Goal: Task Accomplishment & Management: Manage account settings

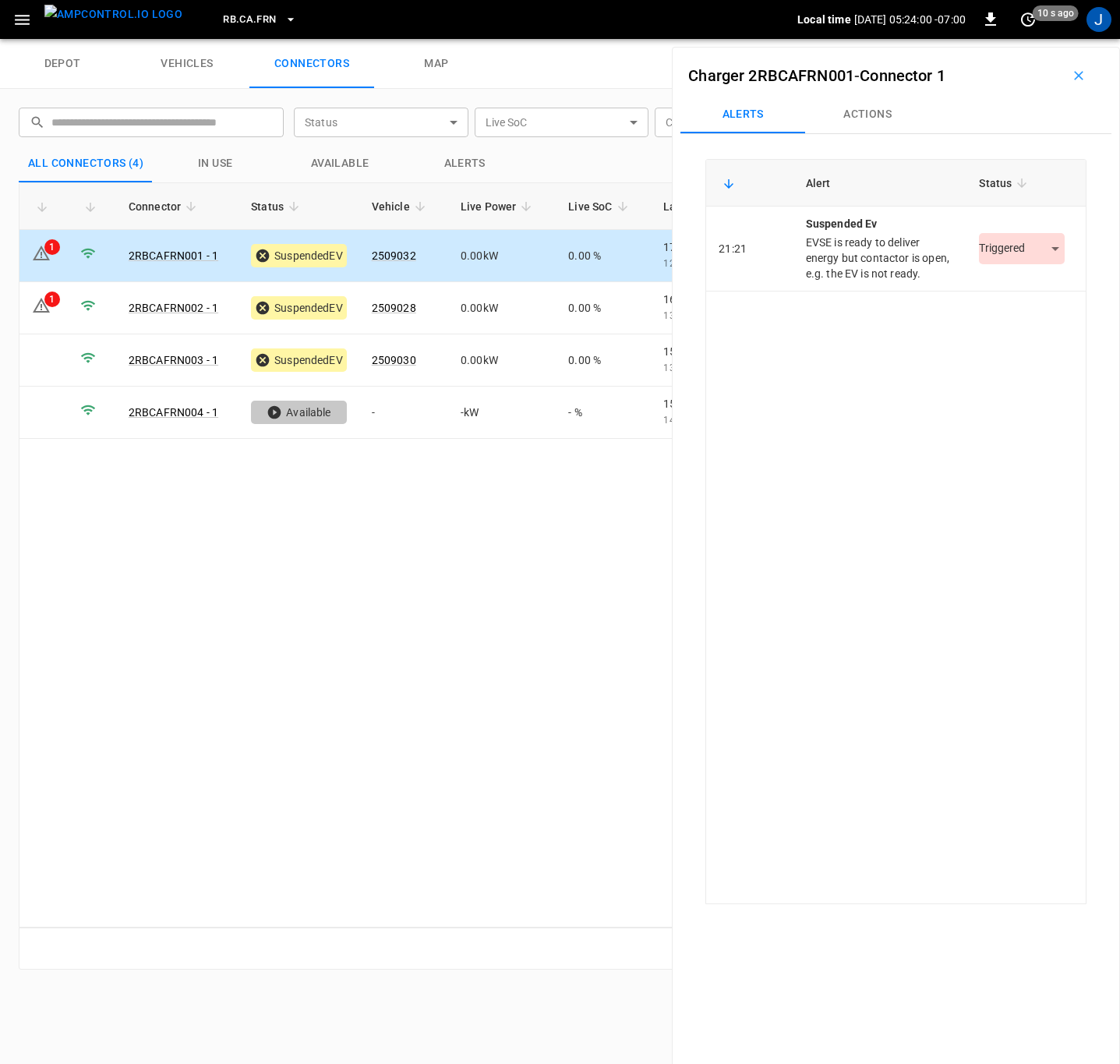
click at [1048, 39] on body "RB.CA.FRN Local time [DATE] 05:24:00 -07:00 0 10 s ago J depot vehicles connect…" at bounding box center [560, 19] width 1120 height 39
click at [1018, 291] on li "Resolved" at bounding box center [1012, 296] width 98 height 25
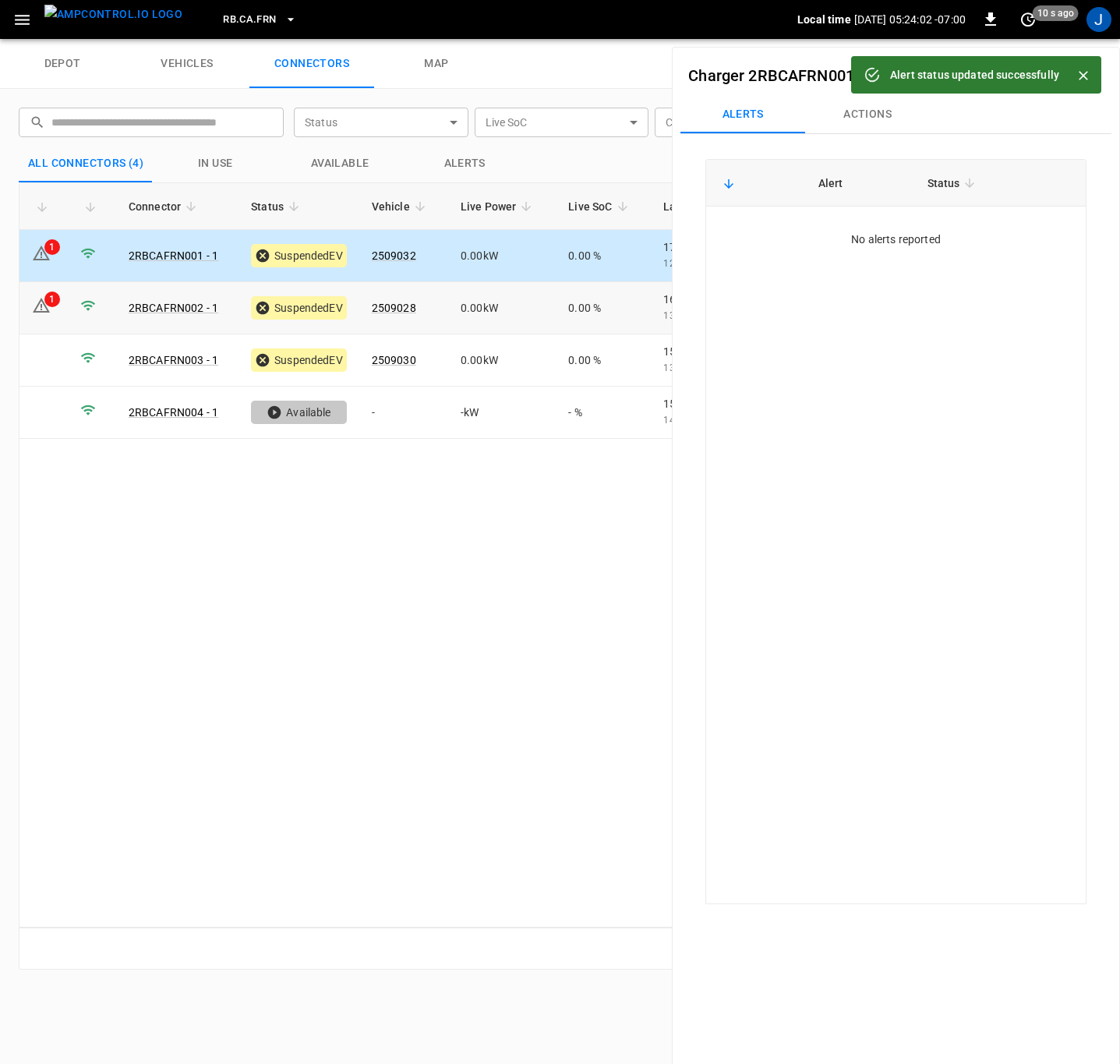
click at [47, 305] on div "1" at bounding box center [52, 300] width 16 height 16
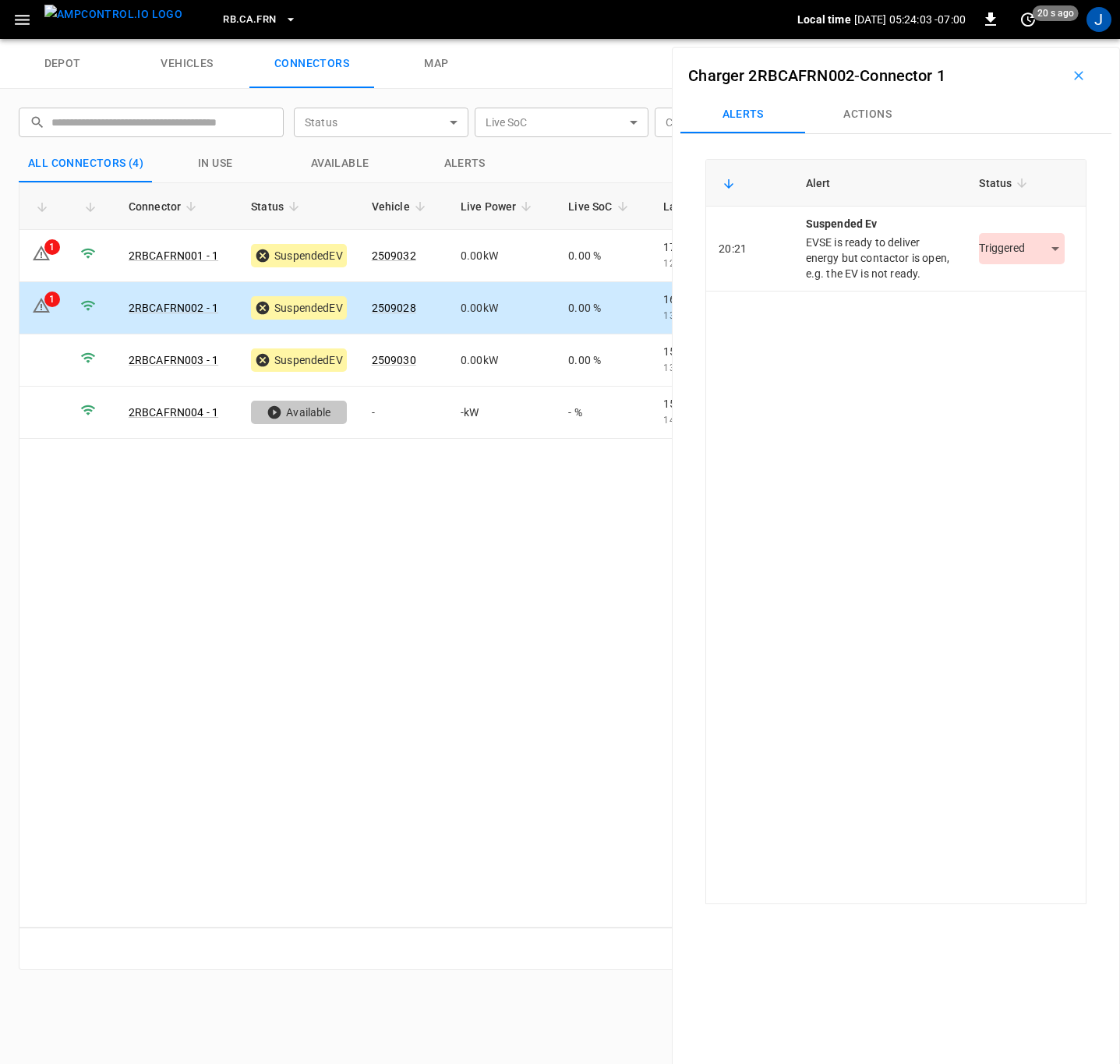
click at [1050, 39] on body "RB.CA.FRN Local time 2025-10-03 05:24:03 -07:00 0 20 s ago J depot vehicles con…" at bounding box center [560, 19] width 1120 height 39
click at [1019, 293] on li "Resolved" at bounding box center [1012, 296] width 98 height 25
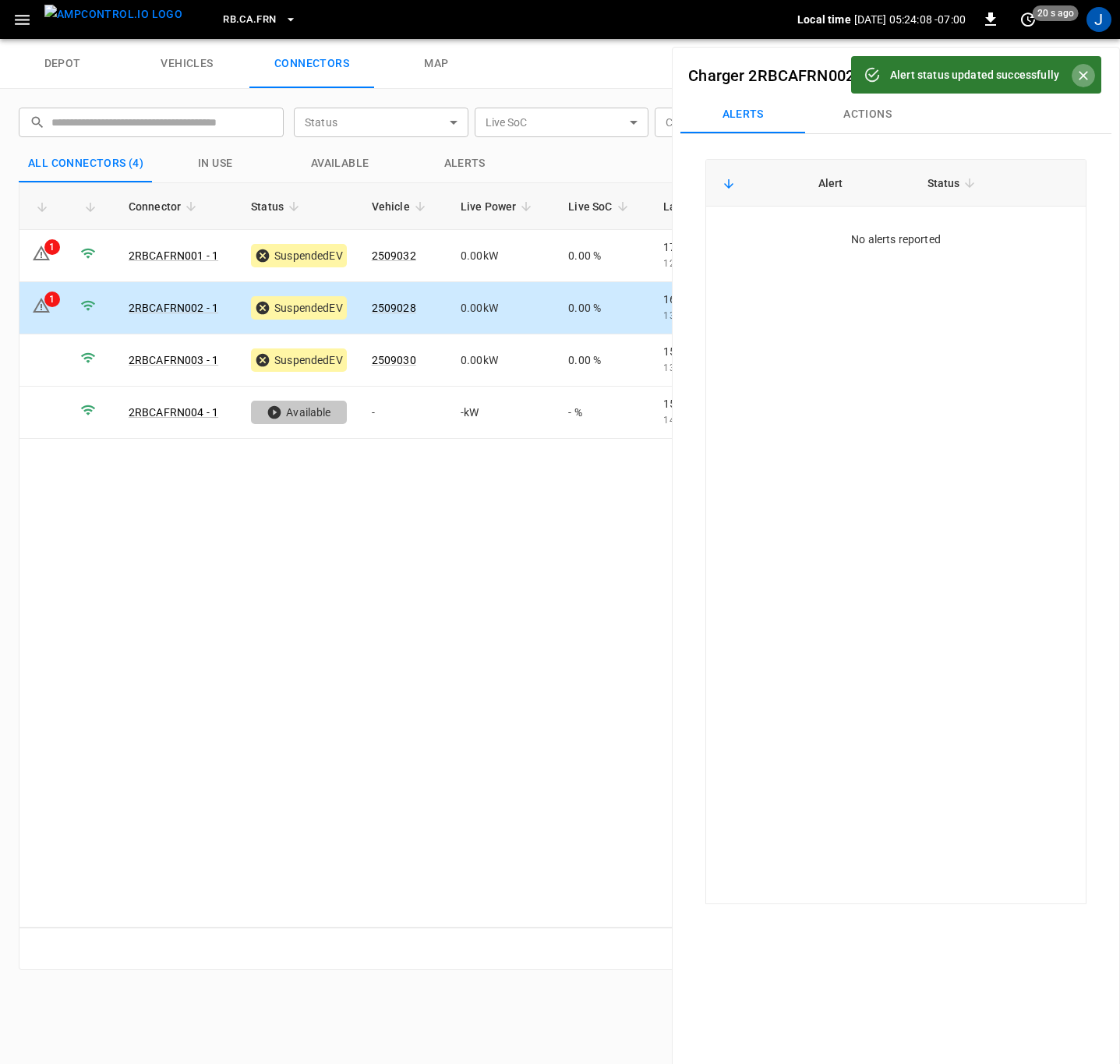
click at [1078, 65] on button "Close" at bounding box center [1083, 75] width 23 height 23
click at [1071, 71] on icon "button" at bounding box center [1079, 75] width 16 height 16
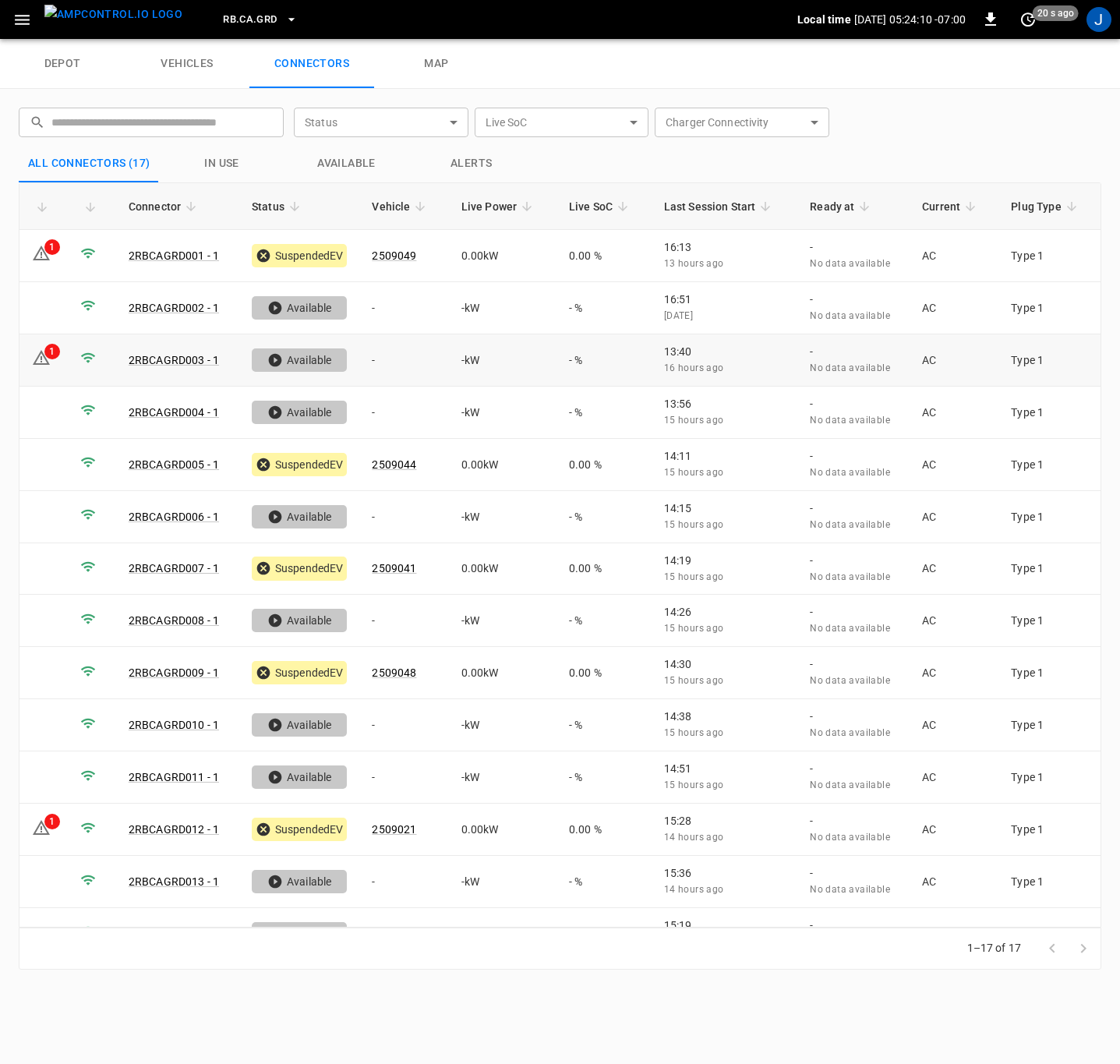
click at [54, 361] on td "1" at bounding box center [44, 361] width 48 height 52
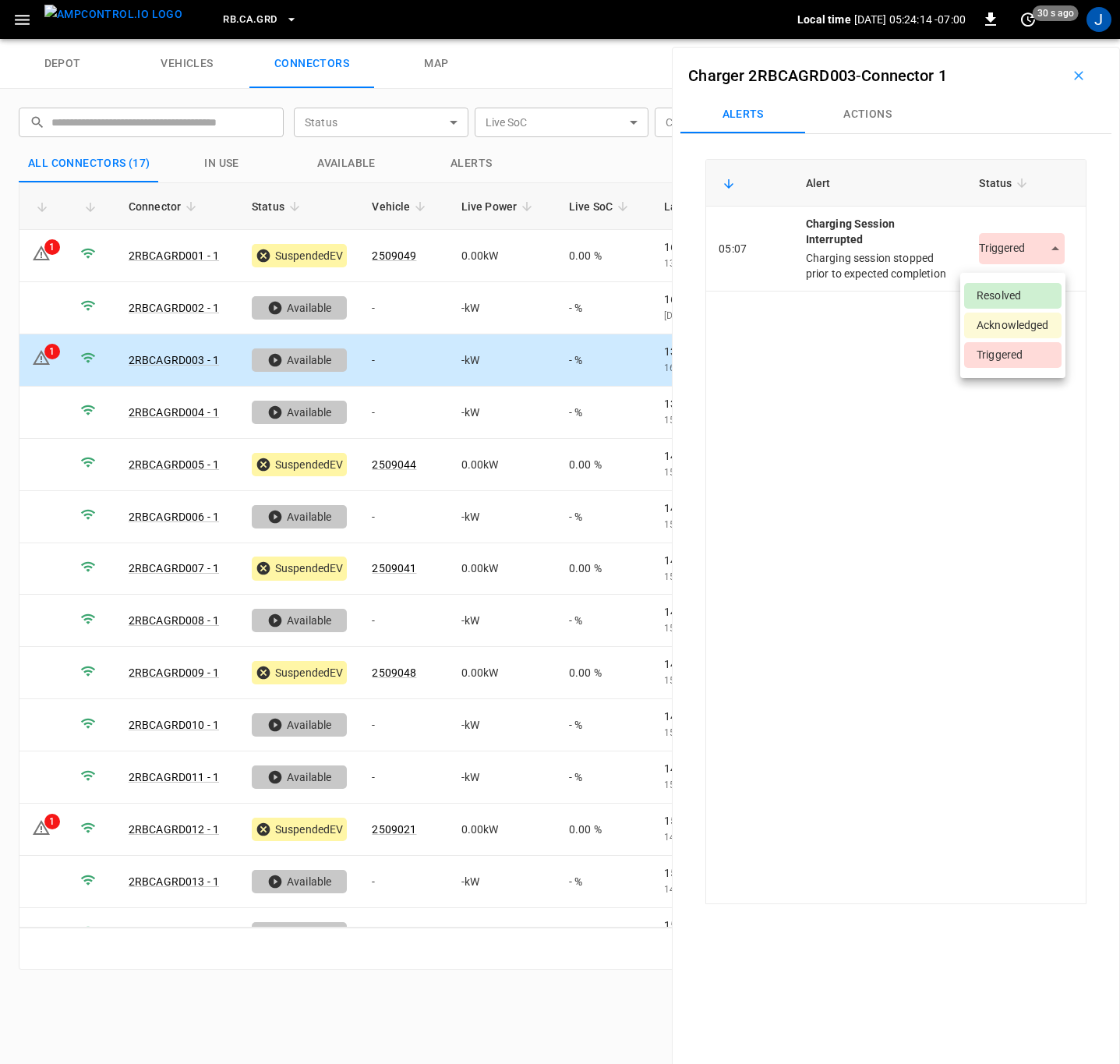
click at [1041, 39] on body "RB.CA.GRD Local time [DATE] 05:24:14 -07:00 0 30 s ago J depot vehicles connect…" at bounding box center [560, 19] width 1120 height 39
click at [1017, 292] on li "Resolved" at bounding box center [1012, 296] width 98 height 25
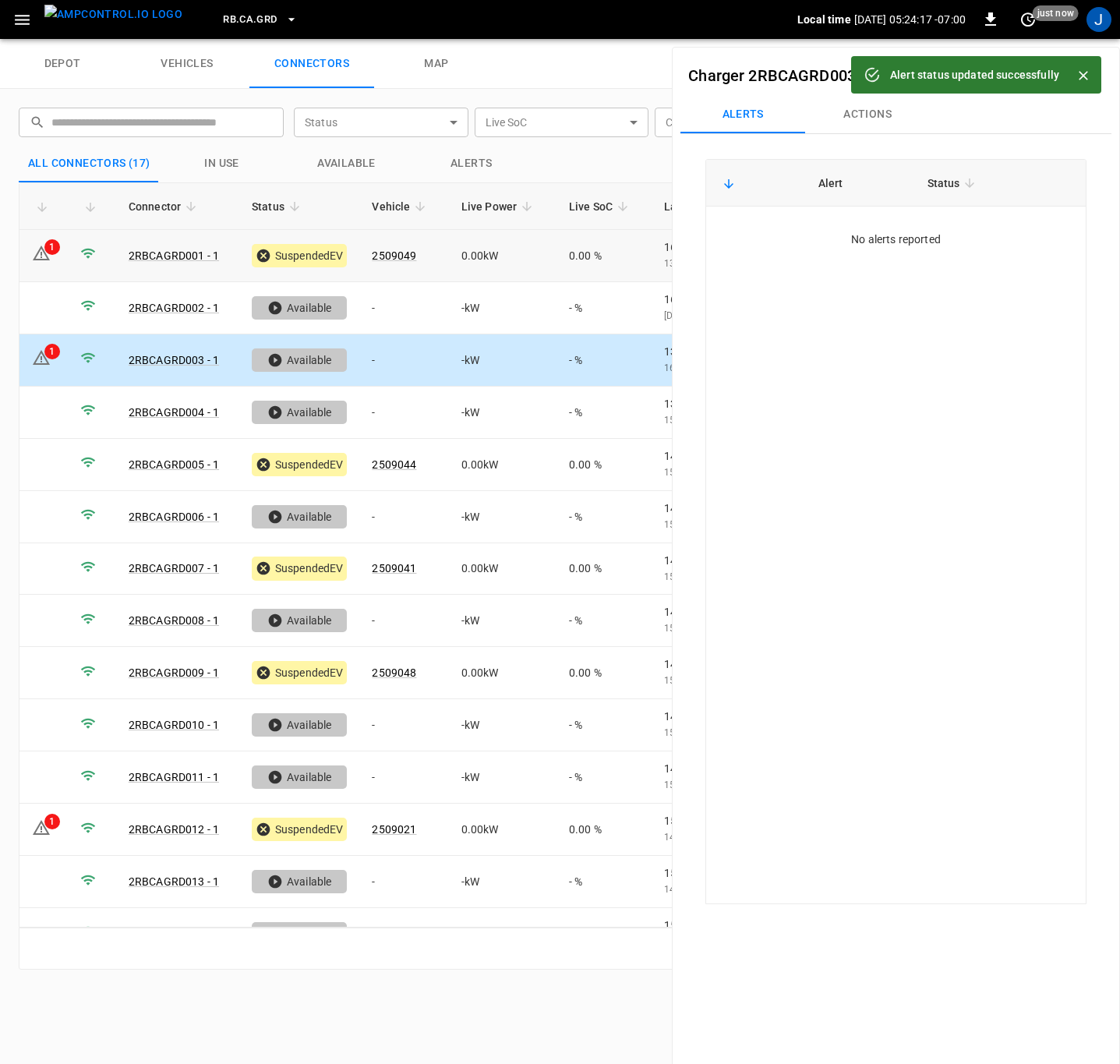
click at [47, 255] on icon at bounding box center [41, 253] width 17 height 15
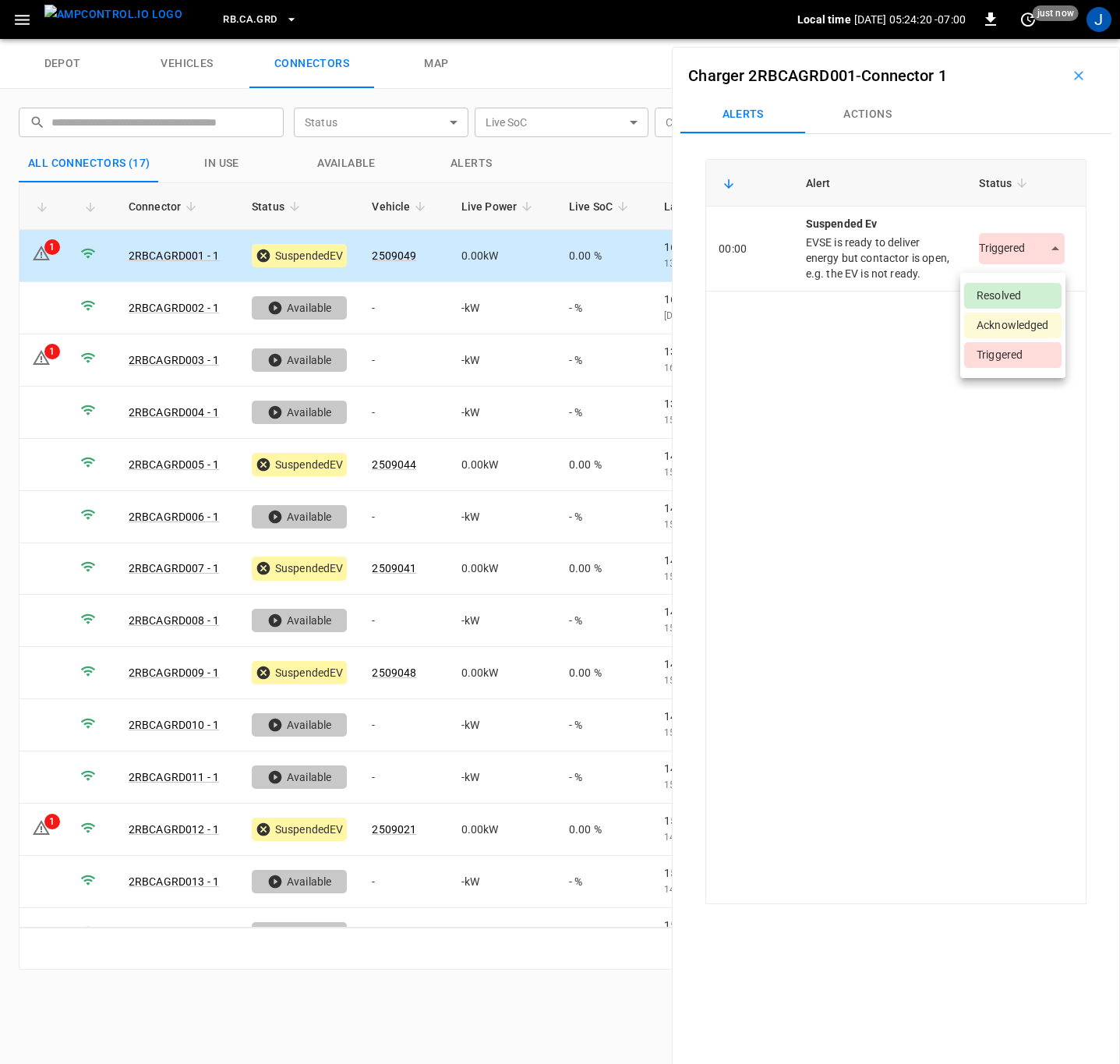
click at [1045, 39] on body "RB.CA.GRD Local time [DATE] 05:24:20 -07:00 0 just now J depot vehicles connect…" at bounding box center [560, 19] width 1120 height 39
click at [1015, 288] on li "Resolved" at bounding box center [1012, 296] width 98 height 25
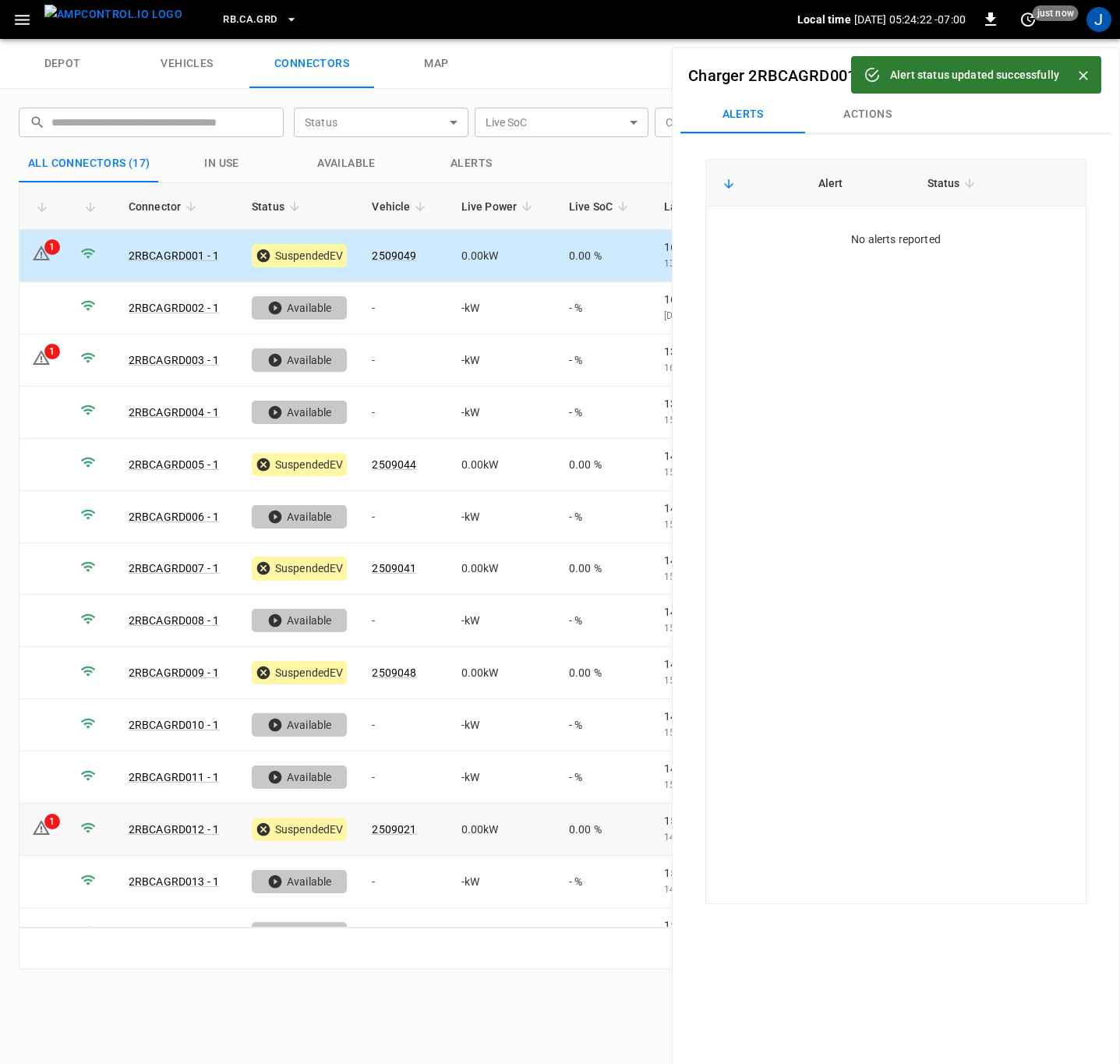
click at [36, 829] on icon at bounding box center [41, 828] width 19 height 19
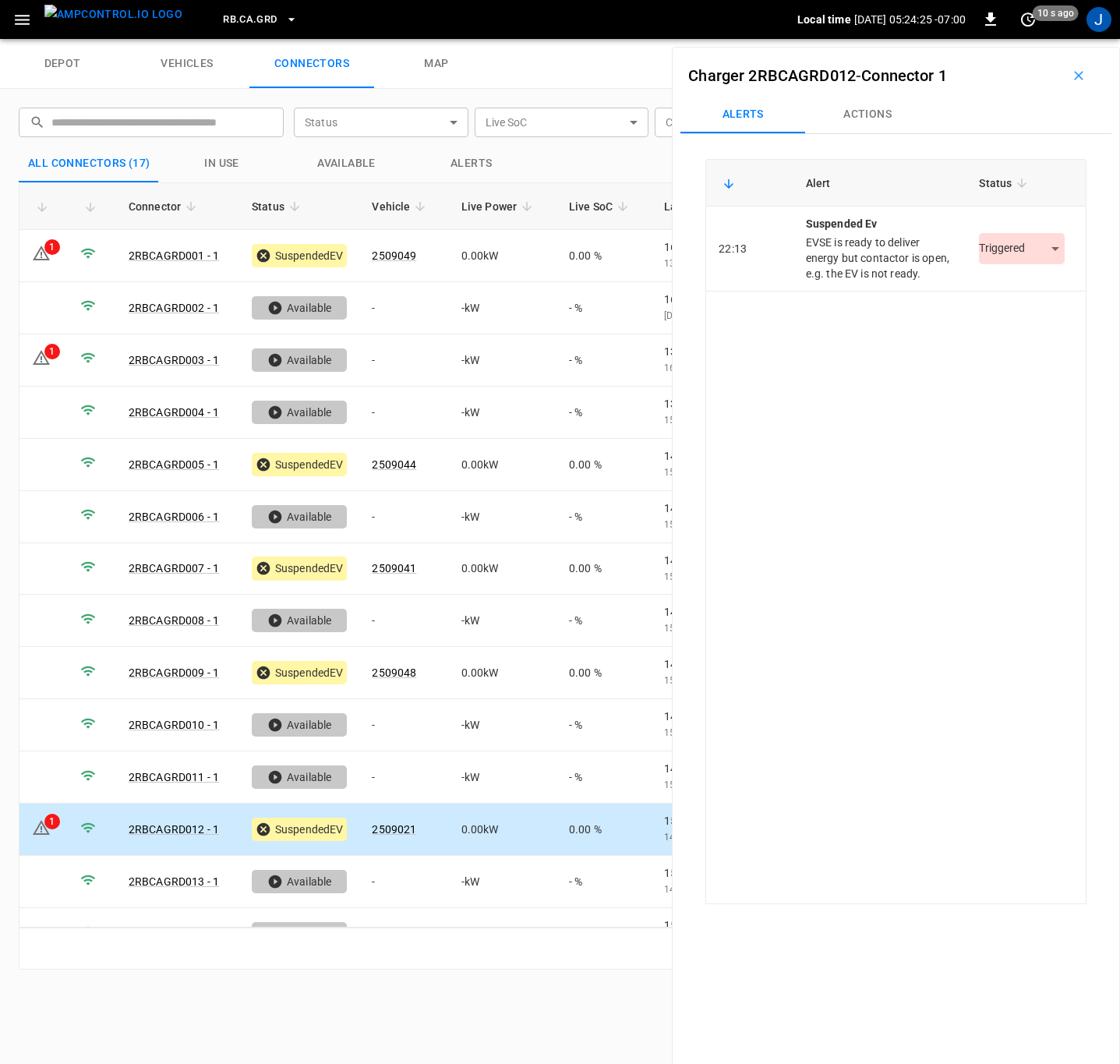
click at [1043, 39] on body "RB.CA.GRD Local time [DATE] 05:24:25 -07:00 0 10 s ago J depot vehicles connect…" at bounding box center [560, 19] width 1120 height 39
click at [1018, 295] on li "Resolved" at bounding box center [1012, 296] width 98 height 25
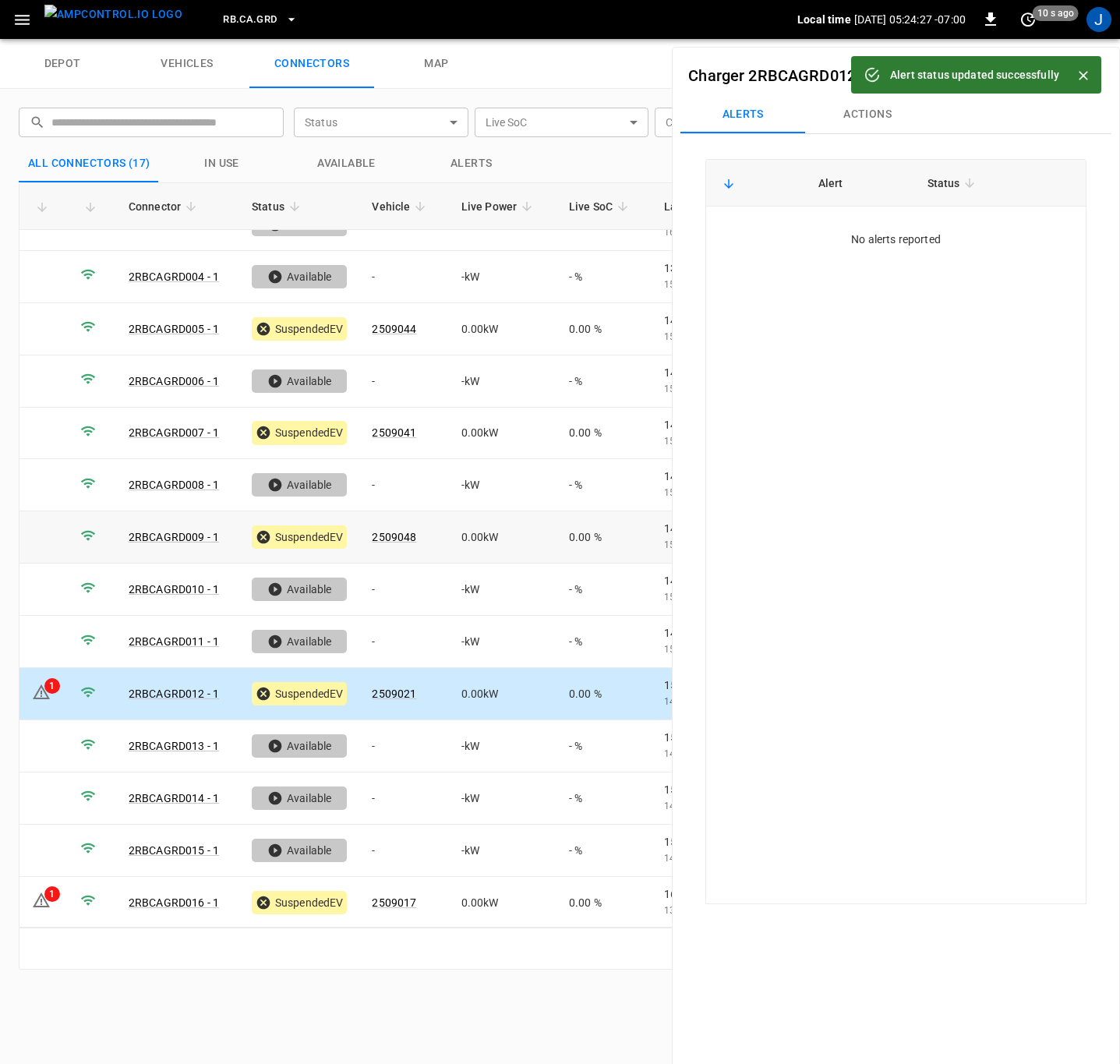
scroll to position [190, 0]
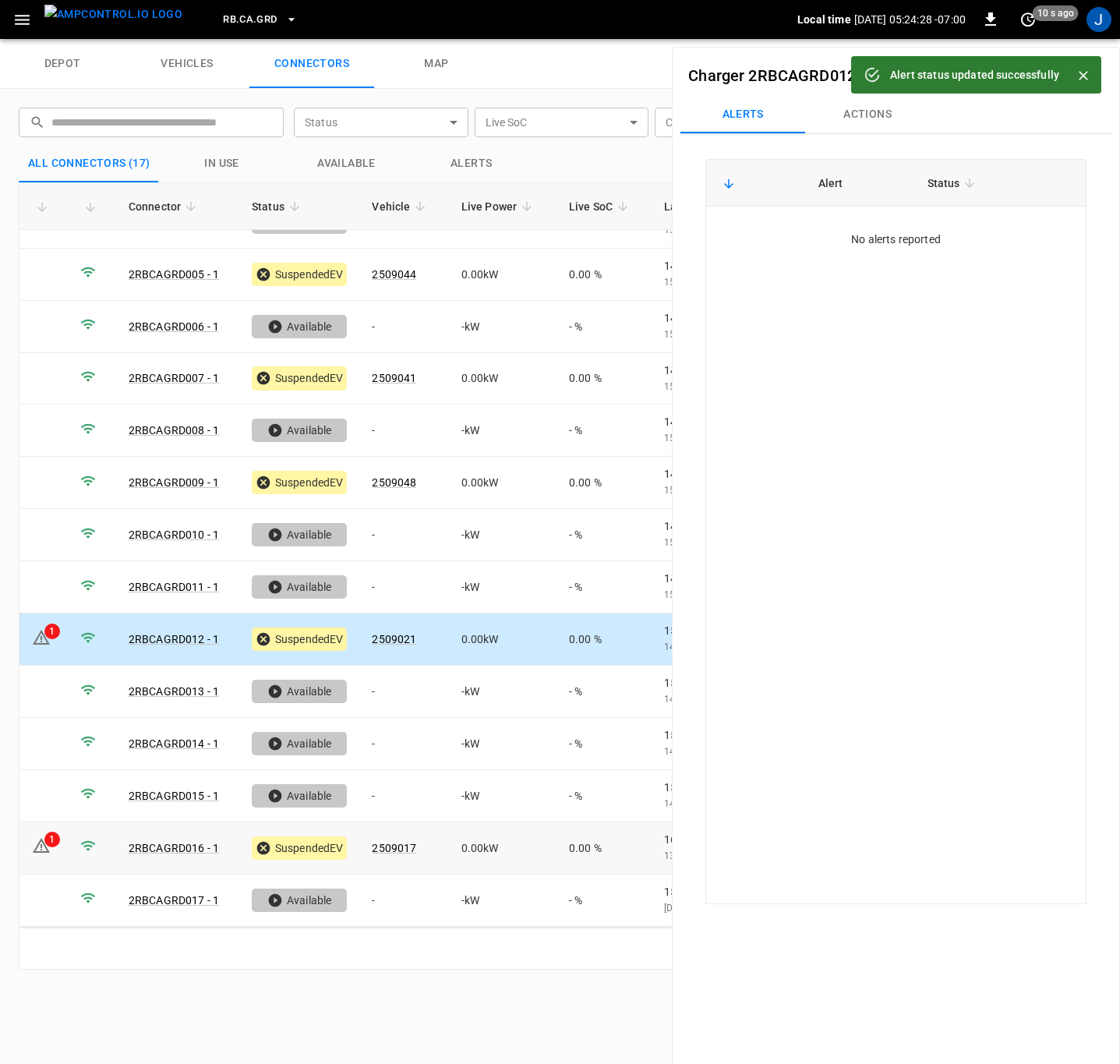
click at [45, 838] on div "1" at bounding box center [52, 840] width 16 height 16
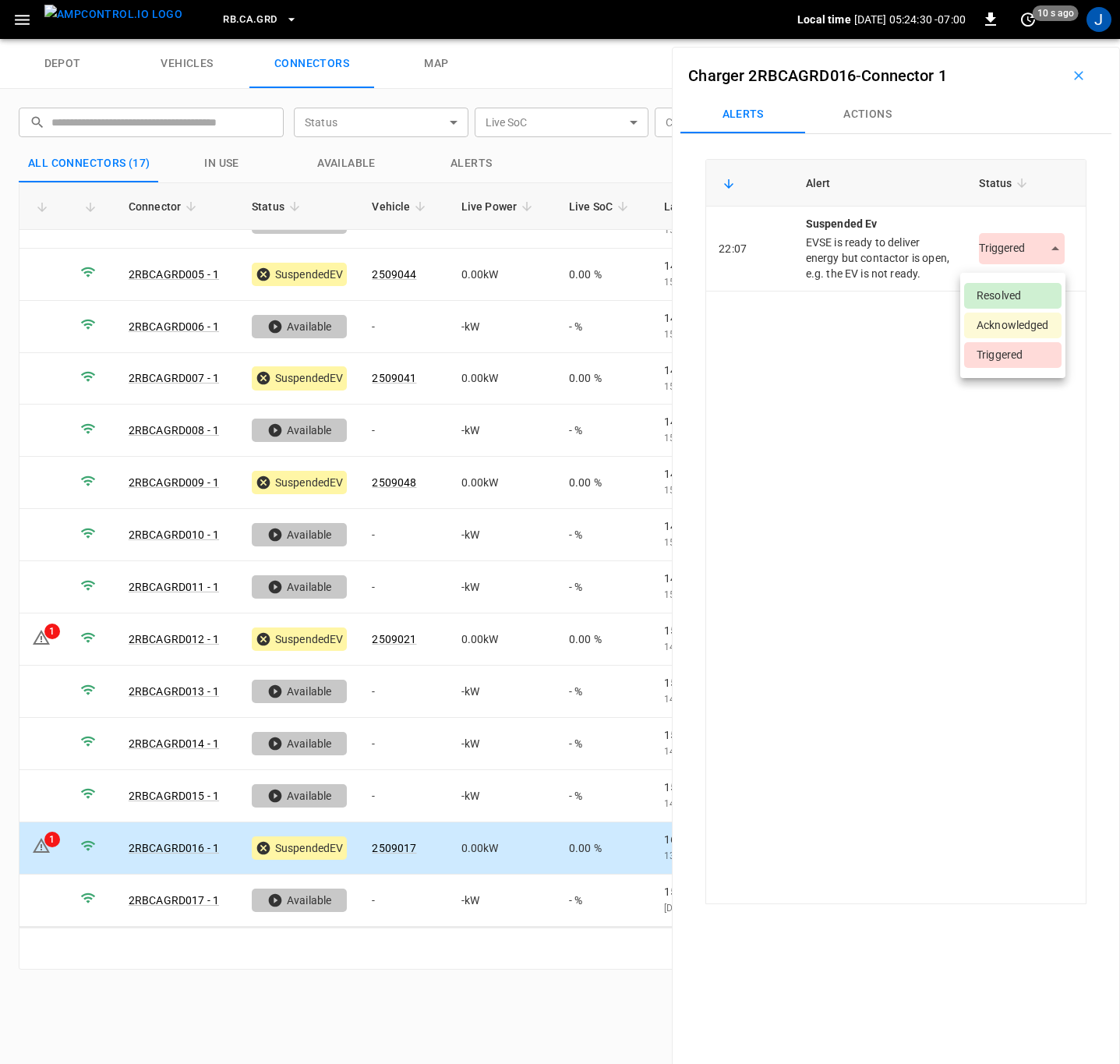
click at [1045, 39] on body "RB.CA.GRD Local time [DATE] 05:24:30 -07:00 0 10 s ago J depot vehicles connect…" at bounding box center [560, 19] width 1120 height 39
click at [1022, 297] on li "Resolved" at bounding box center [1012, 296] width 98 height 25
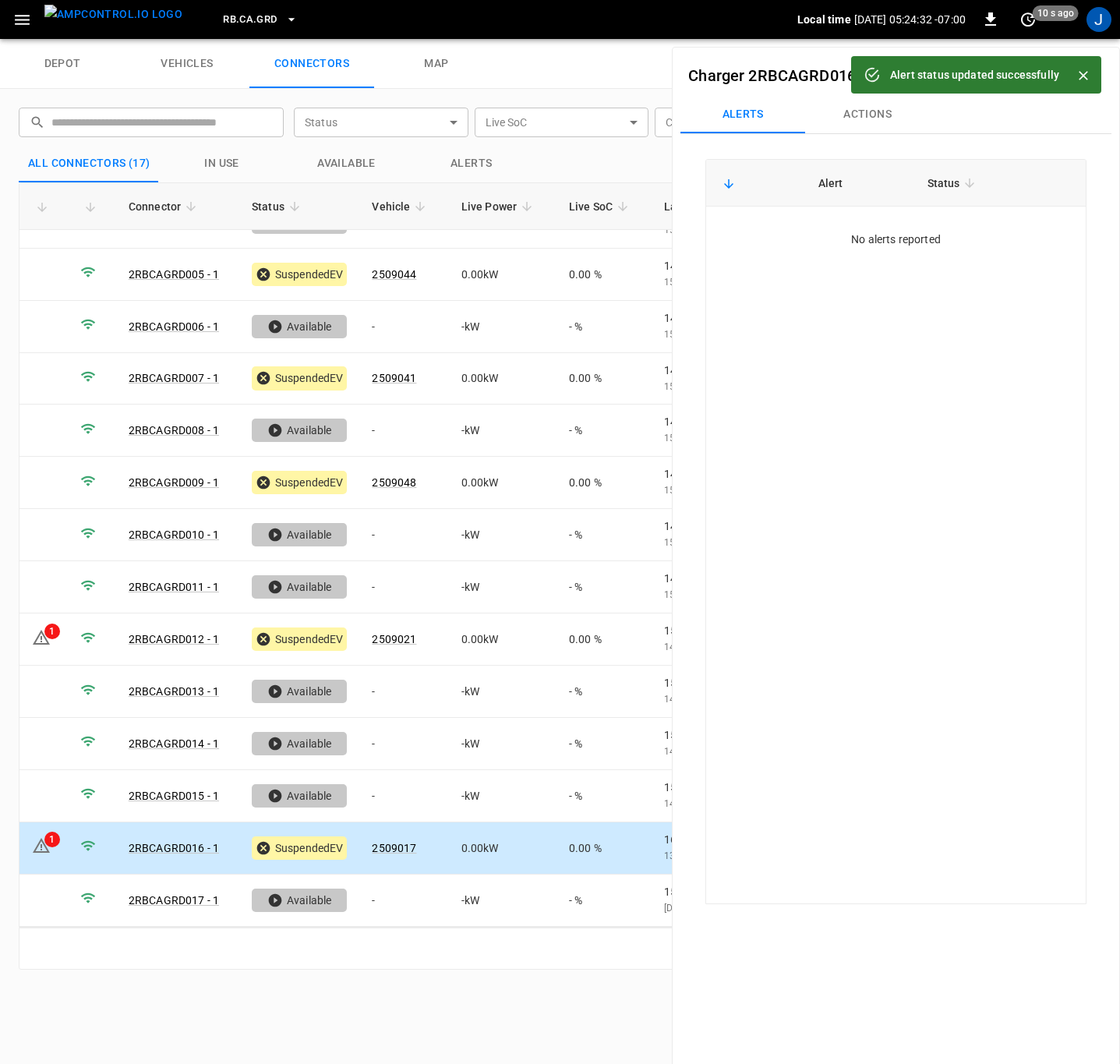
click at [1083, 75] on icon "Close" at bounding box center [1083, 75] width 10 height 10
click at [1072, 77] on icon "button" at bounding box center [1079, 75] width 16 height 16
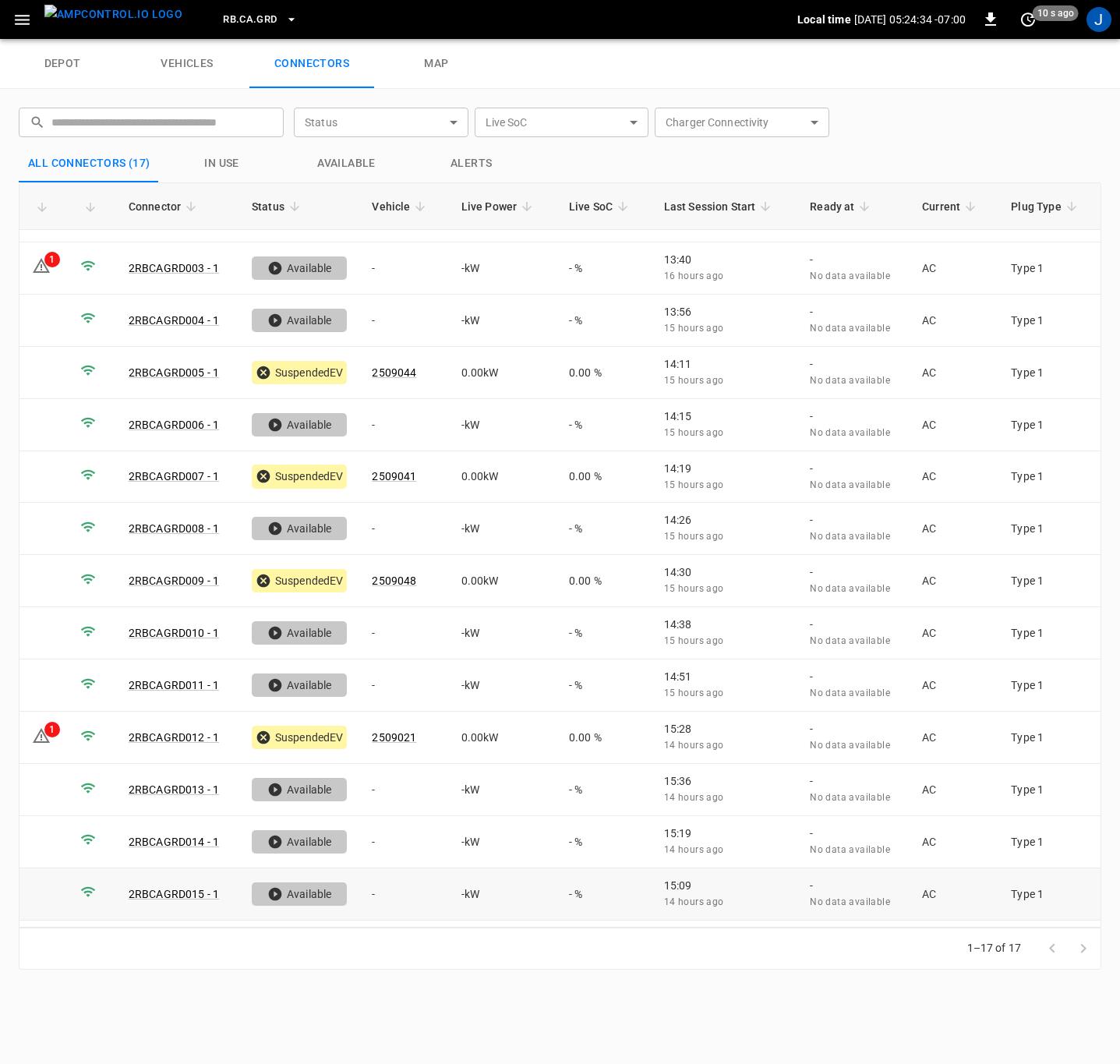
scroll to position [0, 0]
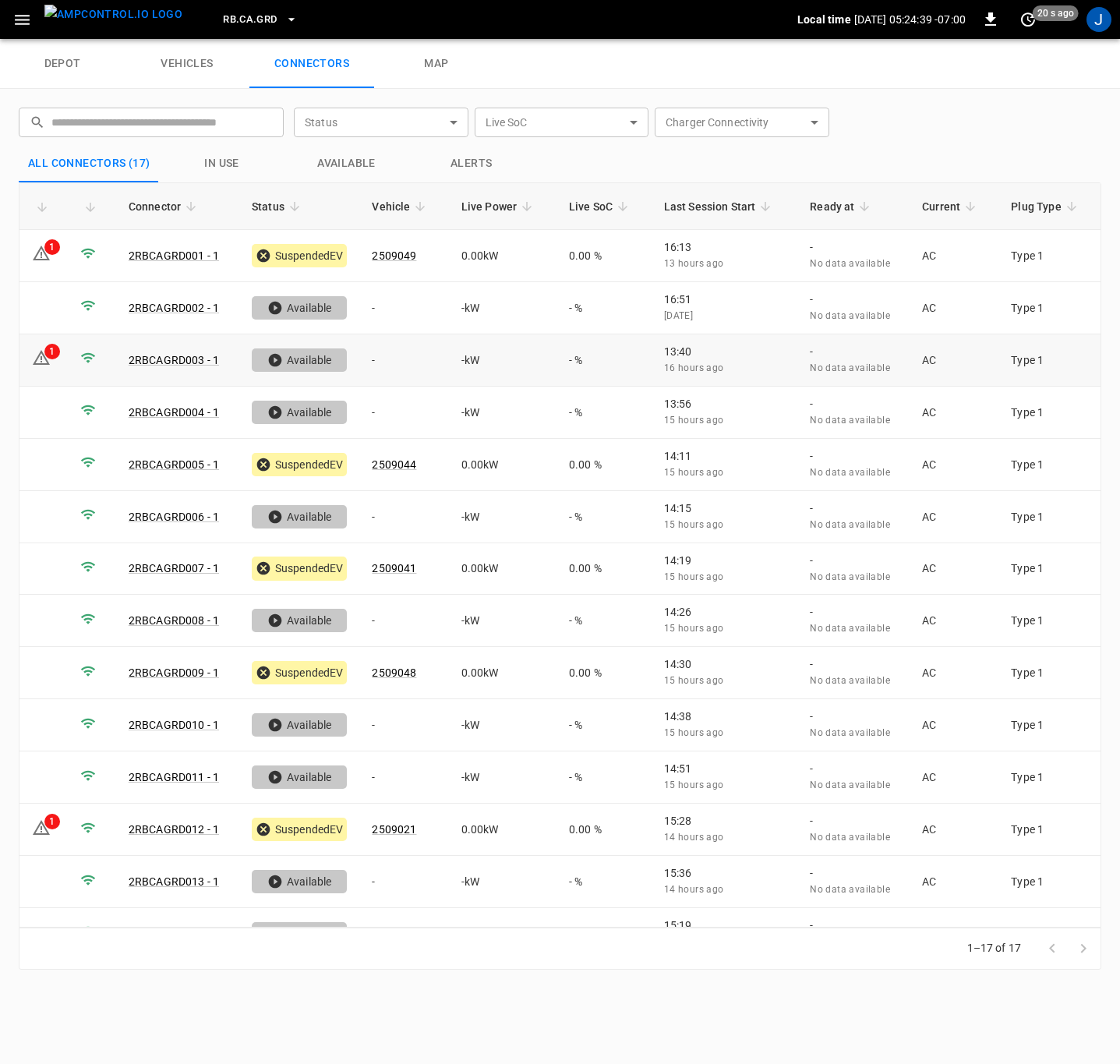
click at [48, 355] on div "1" at bounding box center [52, 352] width 16 height 16
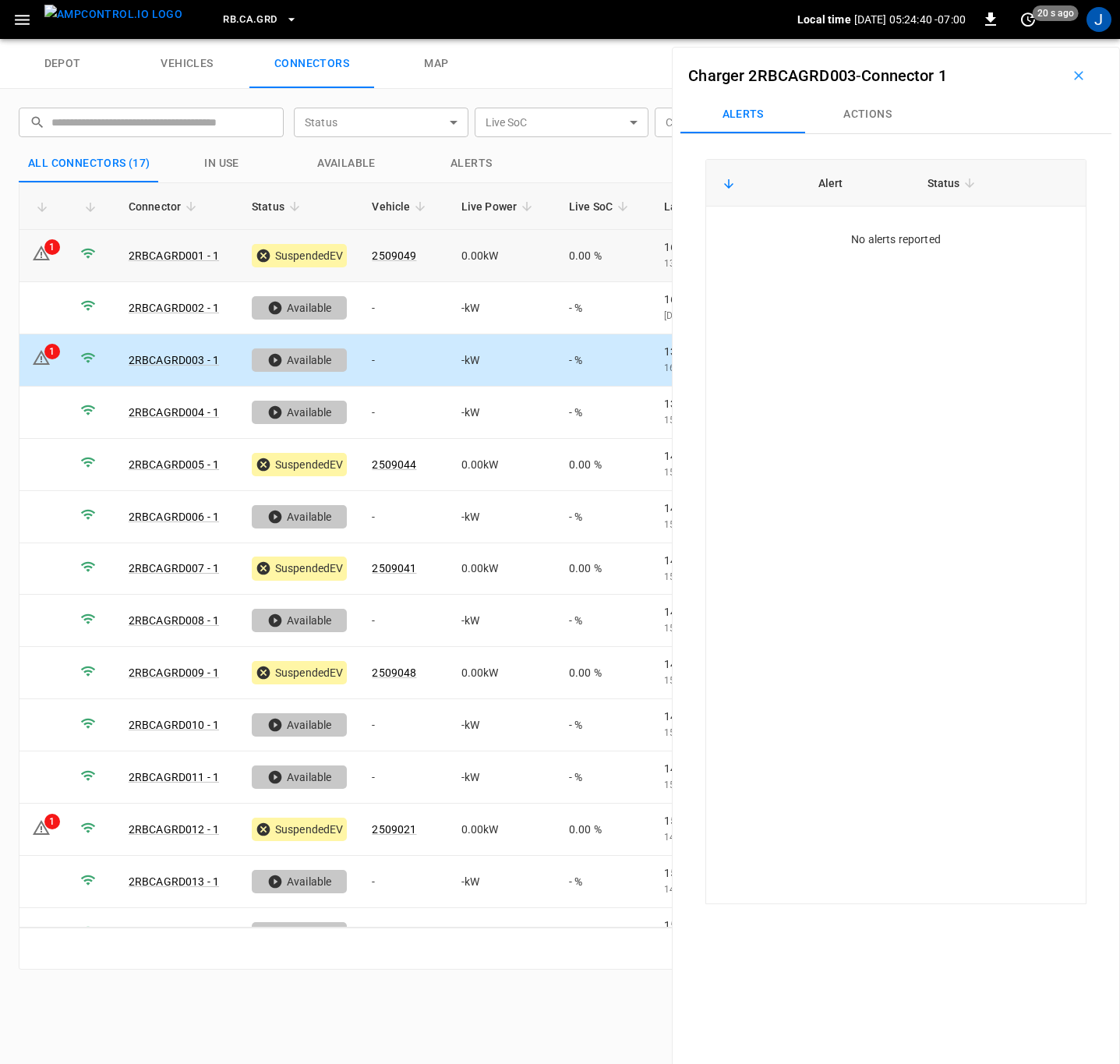
click at [47, 257] on icon at bounding box center [41, 253] width 17 height 15
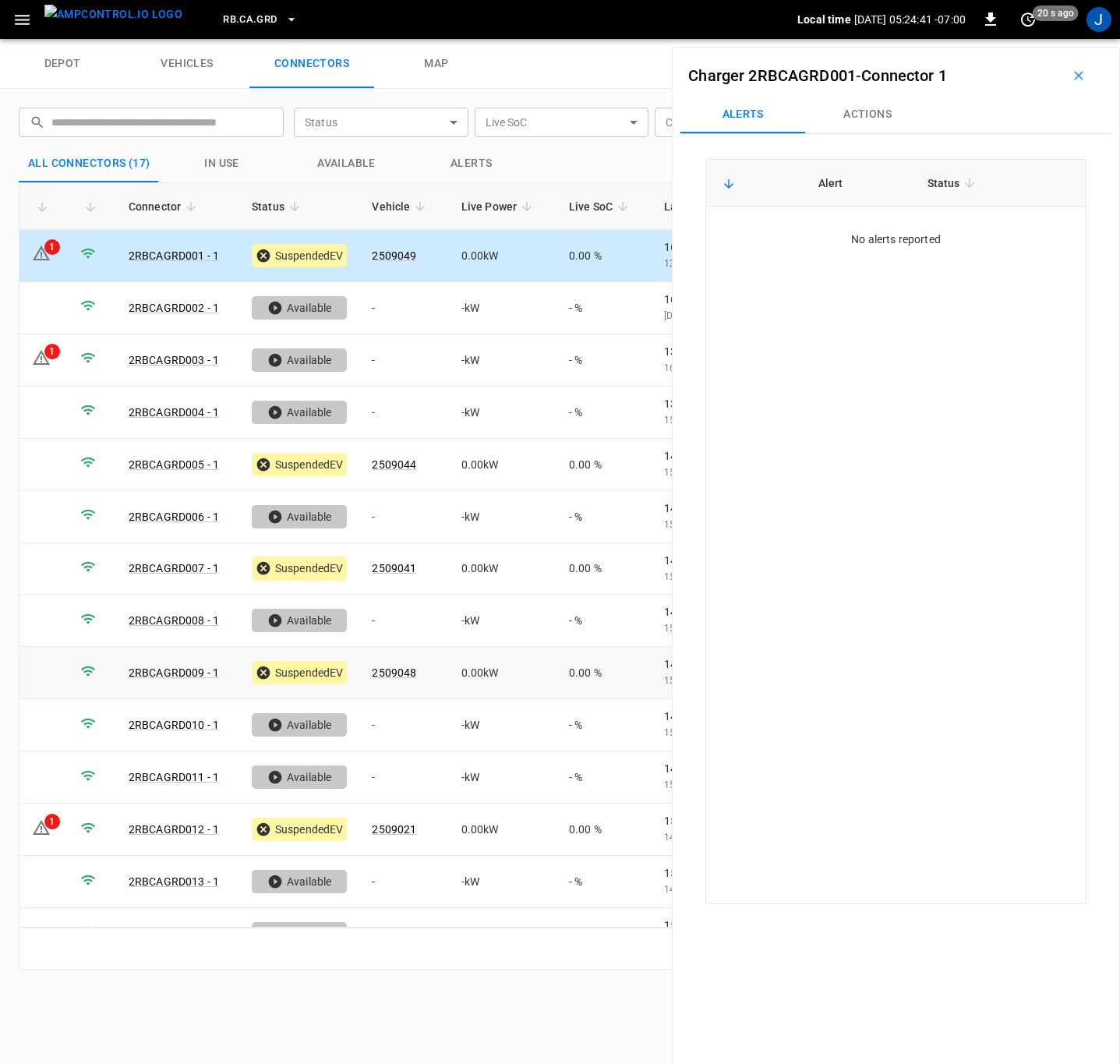
scroll to position [190, 0]
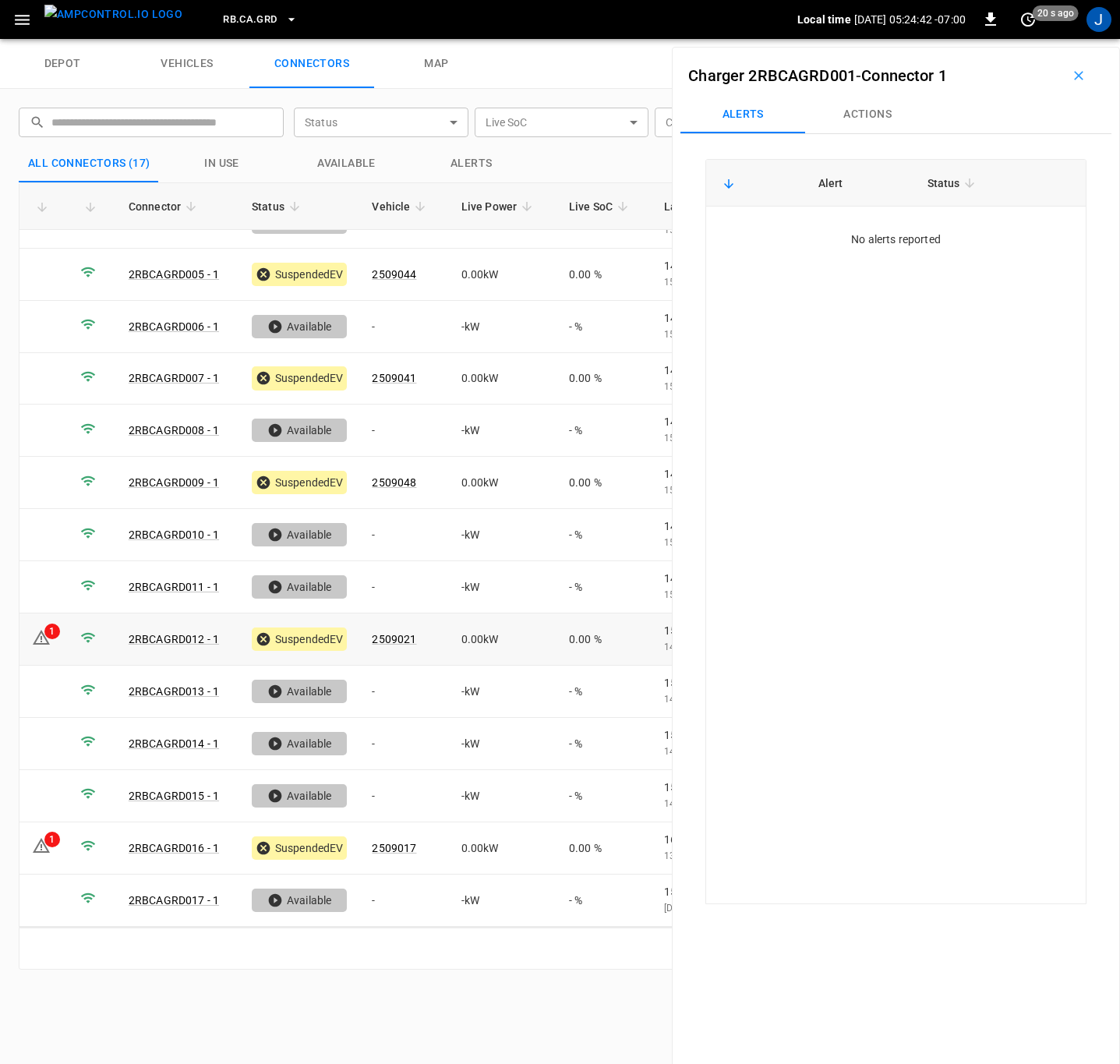
click at [41, 652] on td "1" at bounding box center [44, 640] width 48 height 52
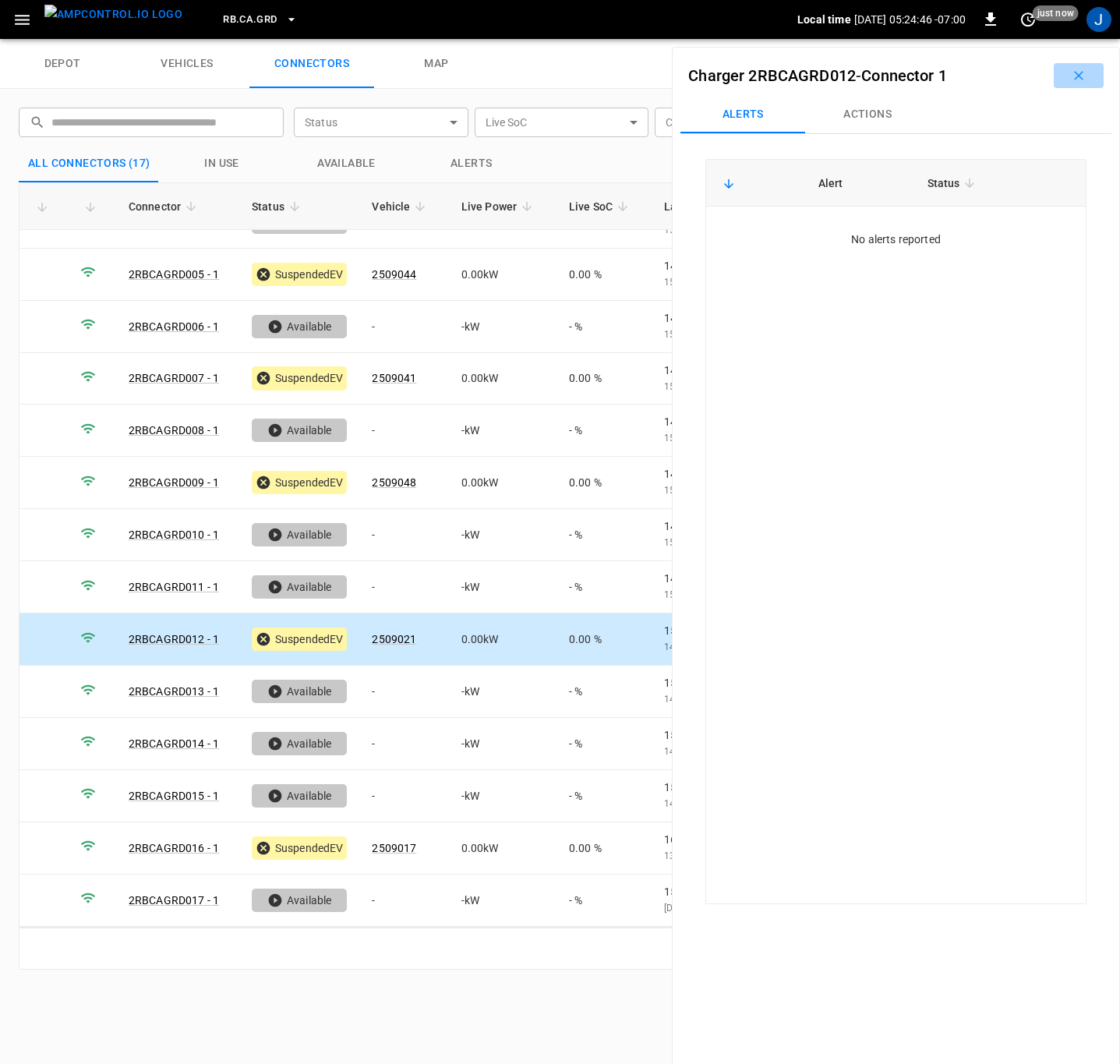
click at [1071, 72] on icon "button" at bounding box center [1079, 75] width 16 height 16
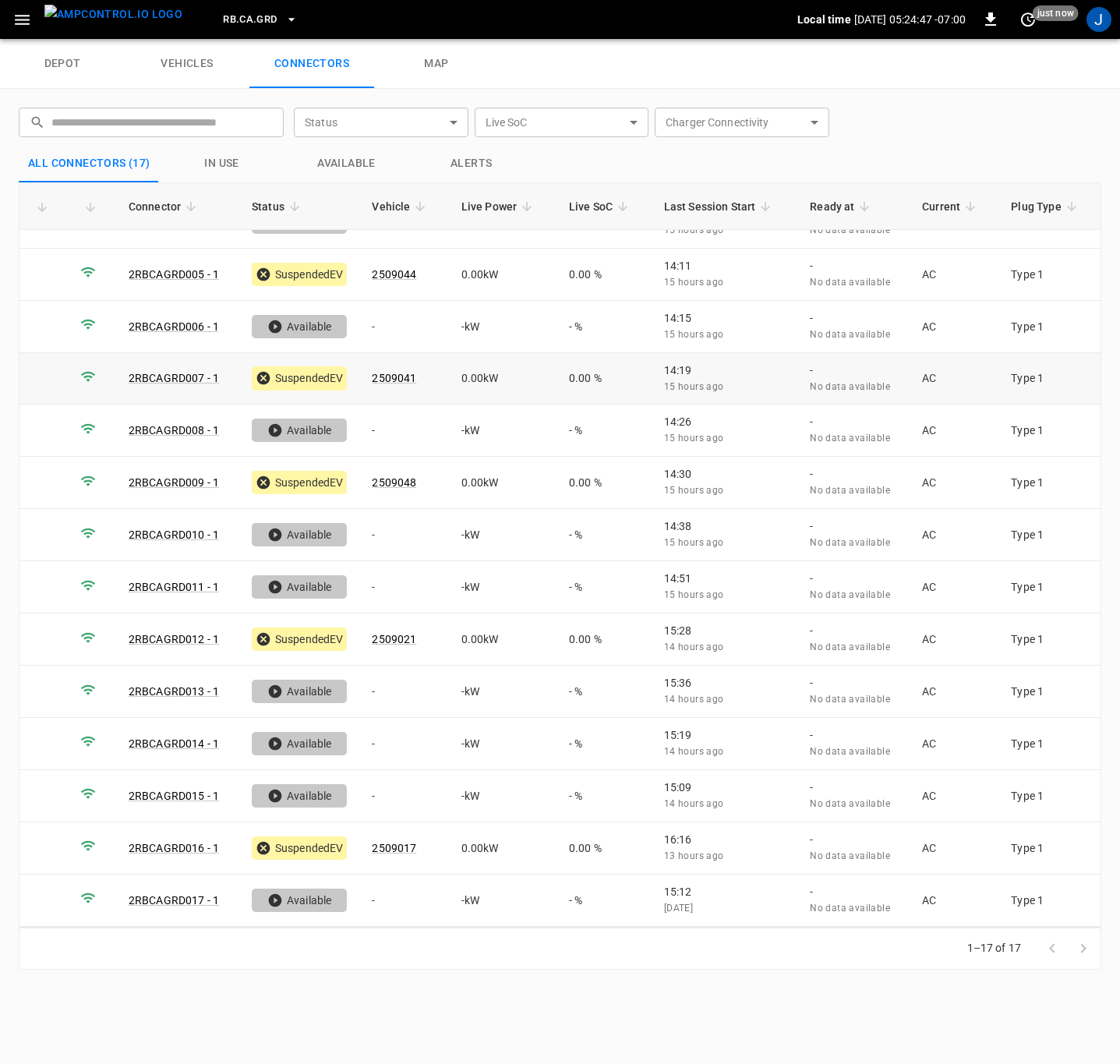
scroll to position [0, 0]
